Goal: Task Accomplishment & Management: Complete application form

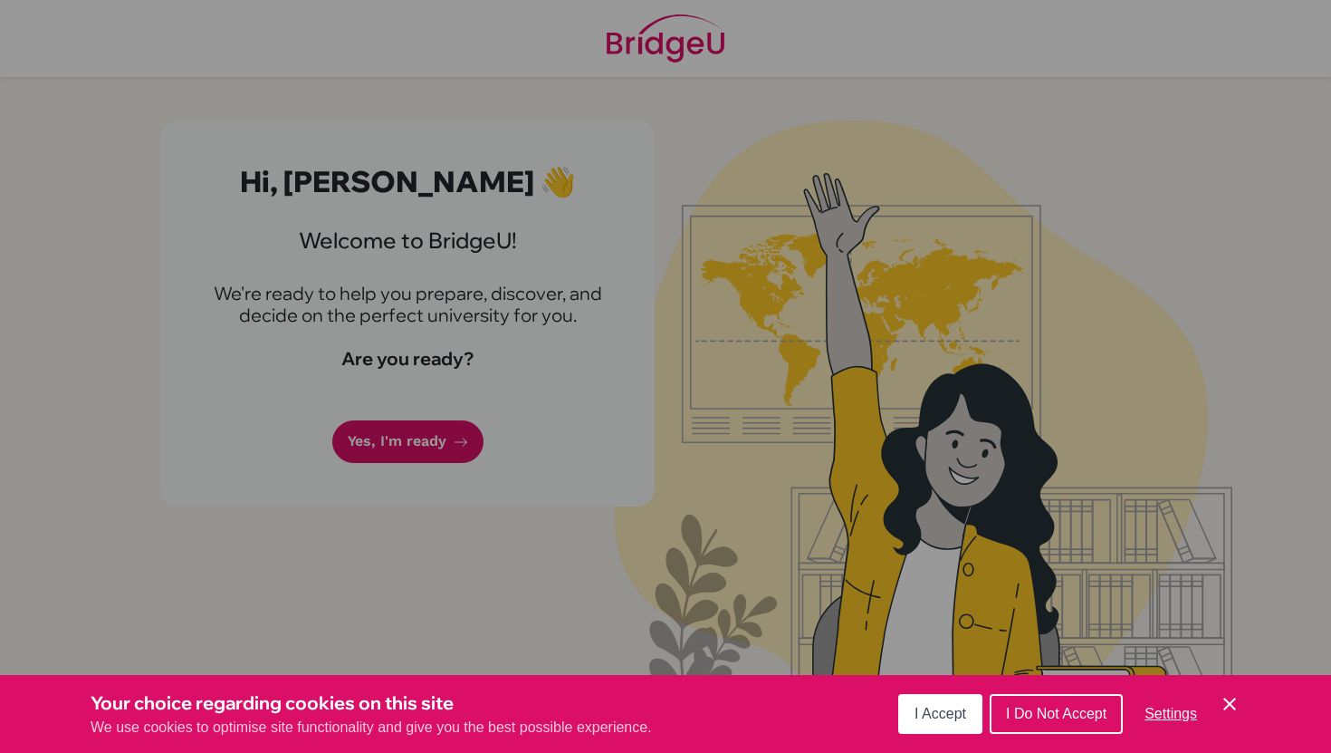
click at [938, 705] on button "I Accept" at bounding box center [940, 714] width 84 height 40
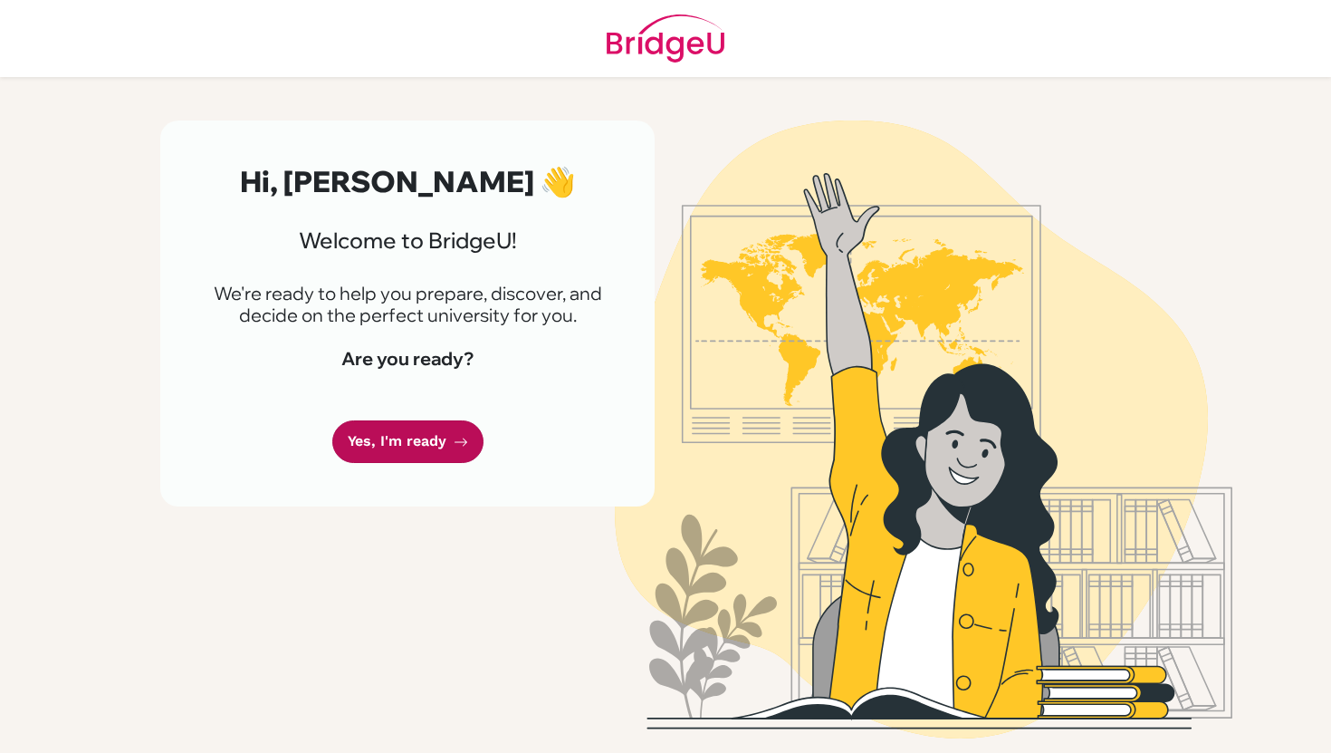
click at [454, 439] on icon at bounding box center [461, 442] width 14 height 14
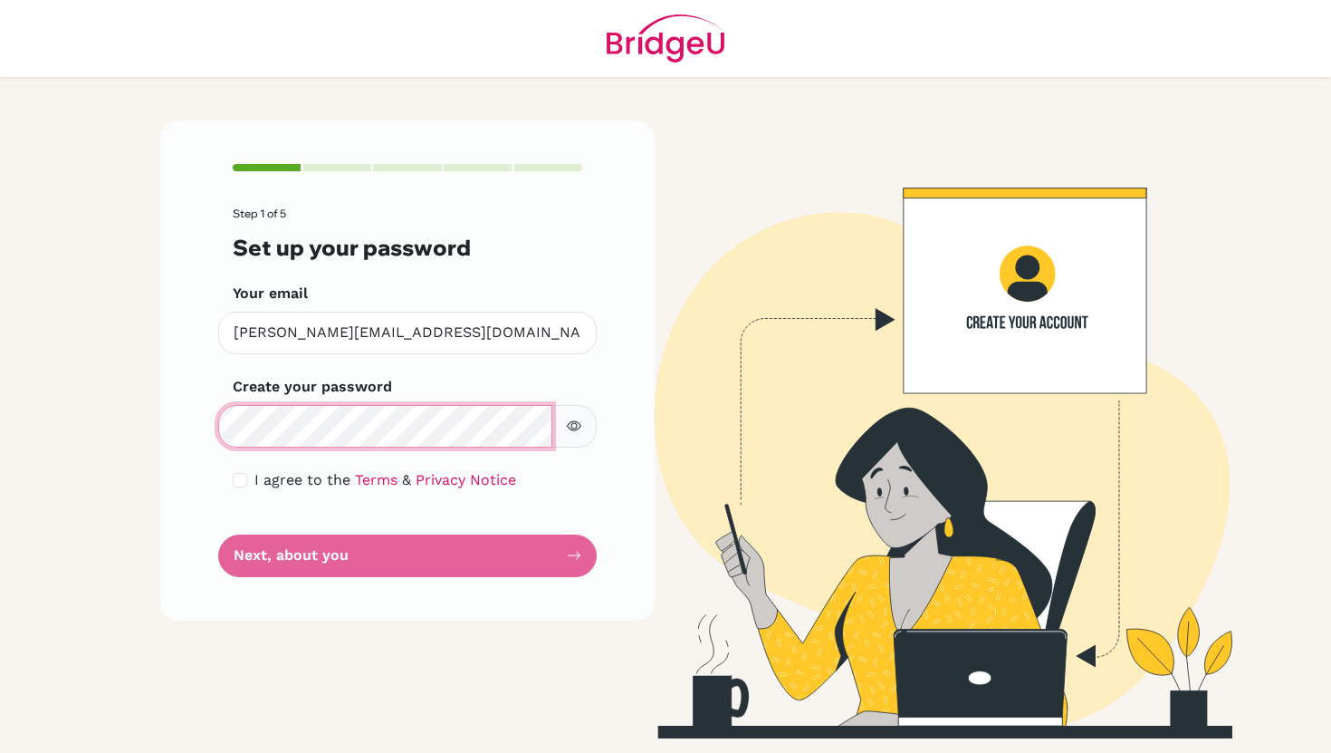
click at [218, 409] on div "Make sure it's at least 6 characters" at bounding box center [407, 426] width 379 height 43
click at [248, 481] on div "I agree to the Terms & Privacy Notice" at bounding box center [408, 480] width 350 height 22
click at [243, 483] on input "checkbox" at bounding box center [240, 480] width 14 height 14
checkbox input "true"
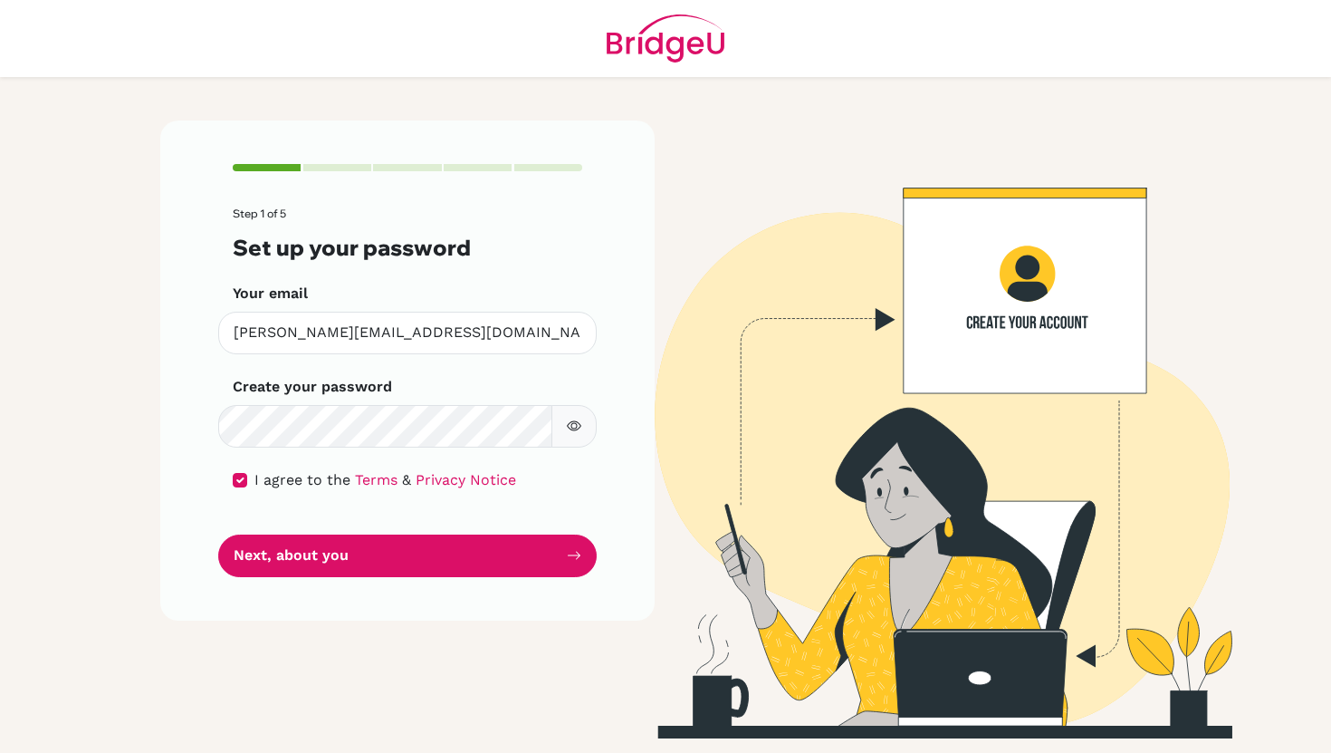
click at [588, 436] on button "button" at bounding box center [574, 426] width 45 height 43
click at [581, 435] on button "button" at bounding box center [574, 426] width 45 height 43
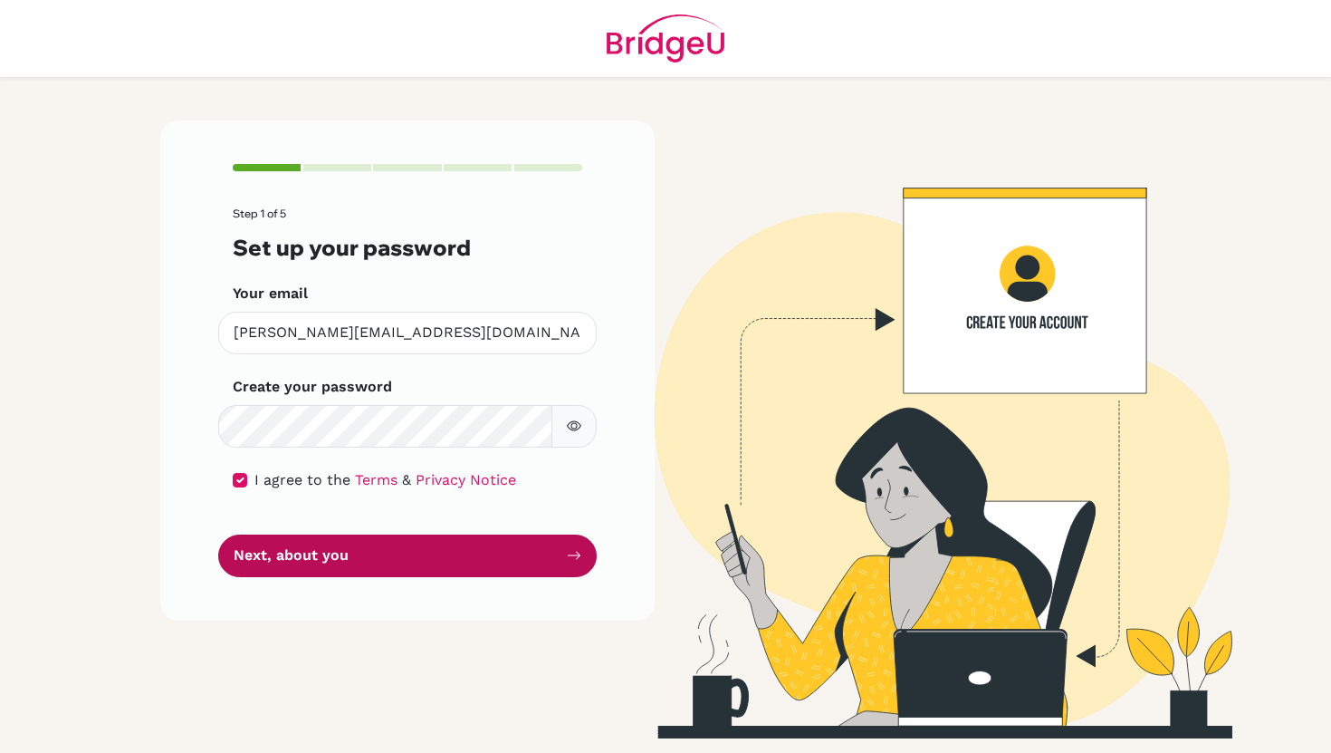
click at [443, 549] on button "Next, about you" at bounding box center [407, 555] width 379 height 43
